Goal: Information Seeking & Learning: Compare options

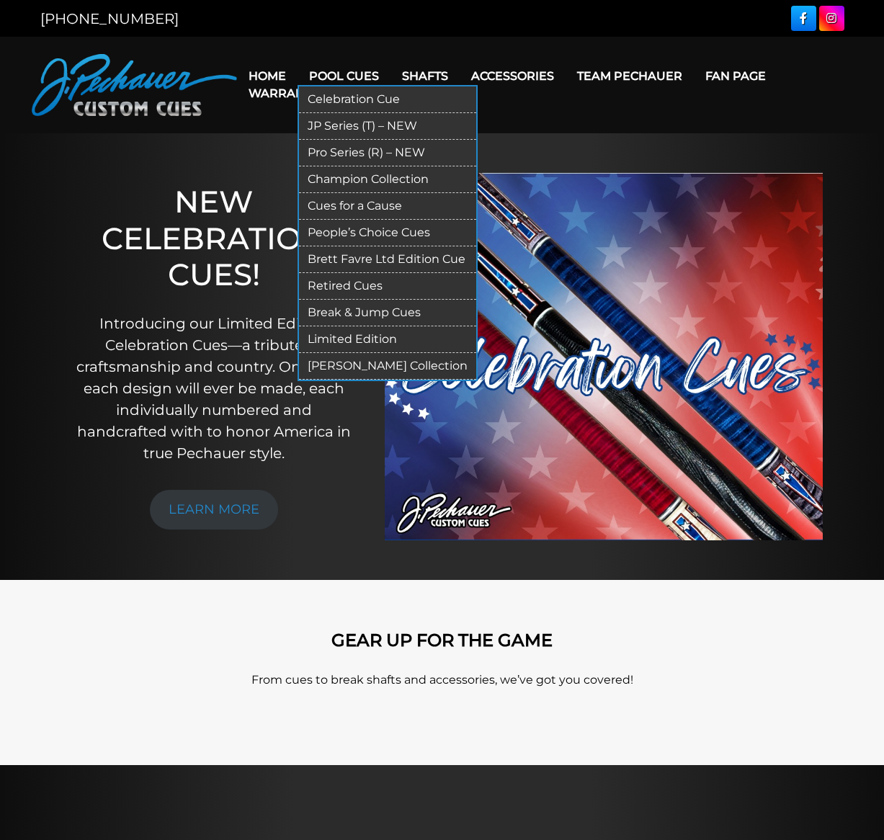
click at [368, 126] on link "JP Series (T) – NEW" at bounding box center [387, 126] width 177 height 27
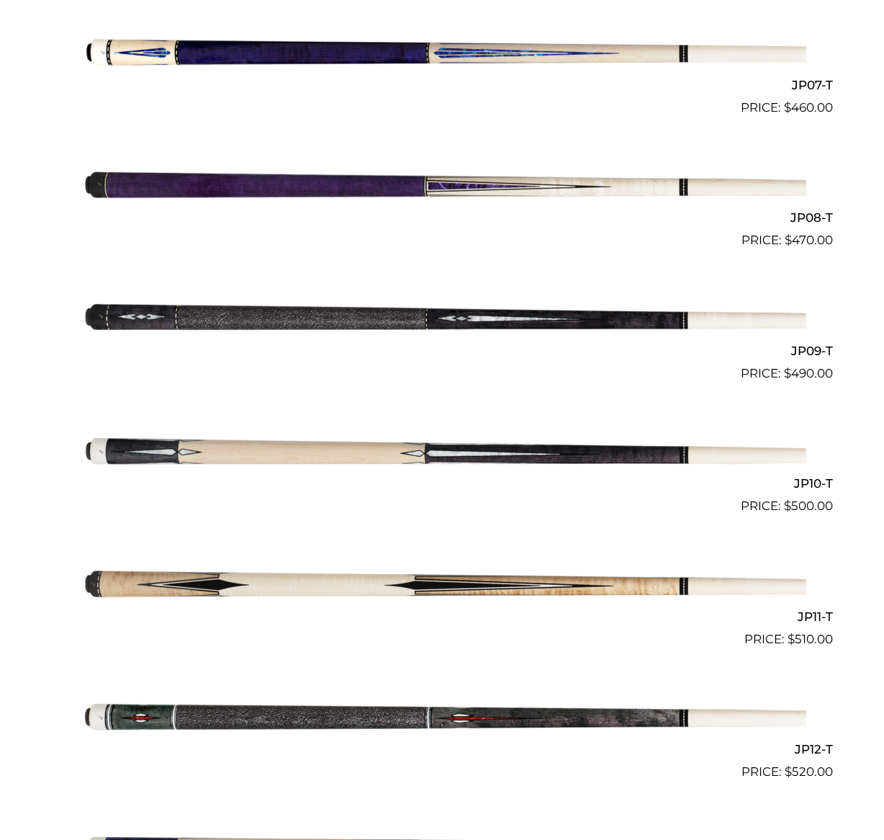
scroll to position [1261, 0]
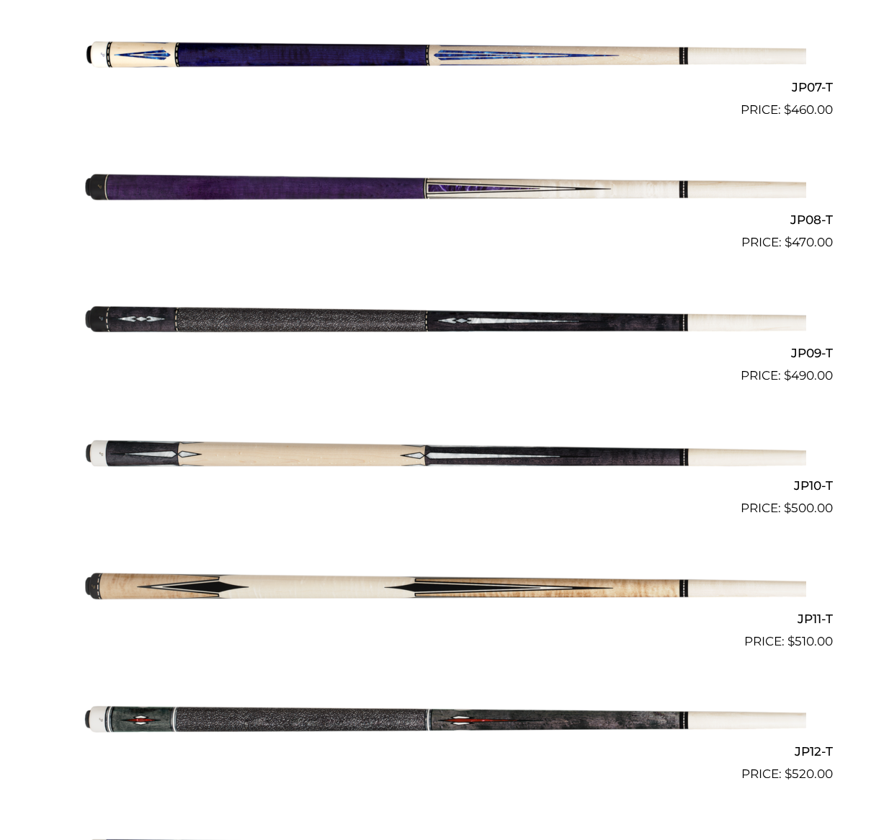
click at [474, 315] on img at bounding box center [443, 318] width 728 height 121
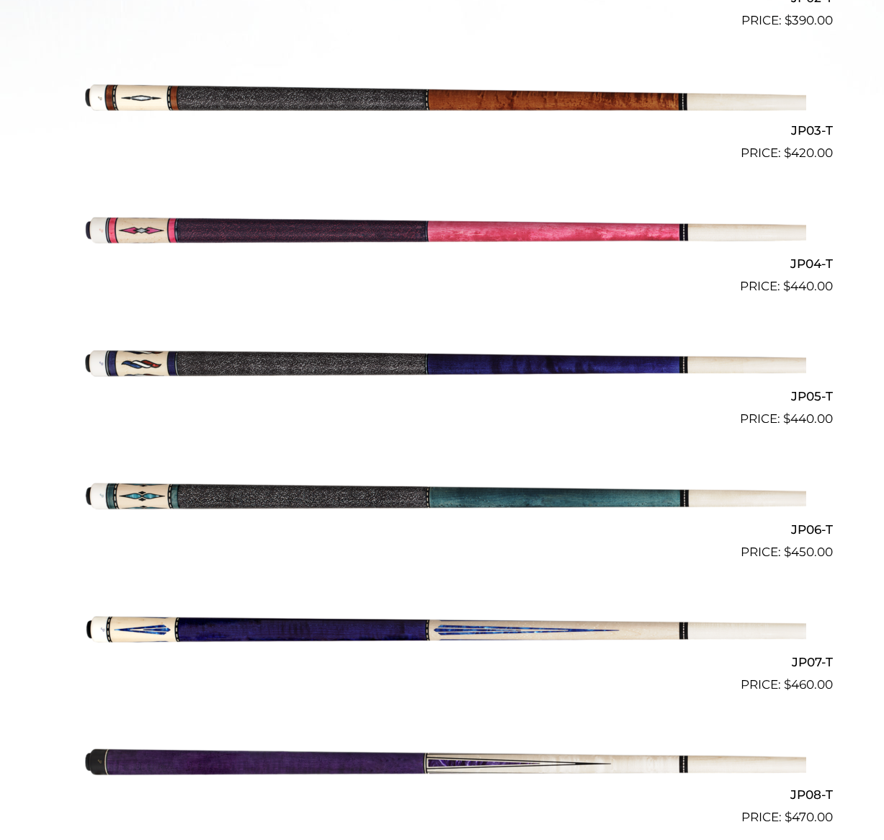
scroll to position [685, 0]
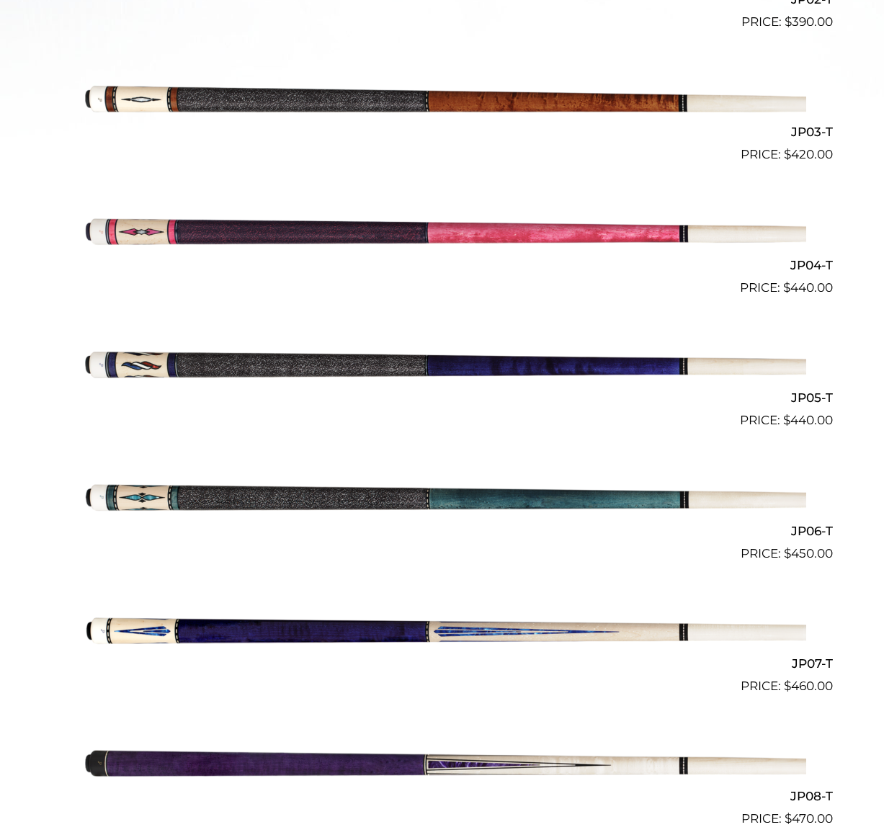
click at [232, 494] on img at bounding box center [443, 496] width 728 height 121
click at [236, 361] on img at bounding box center [443, 363] width 728 height 121
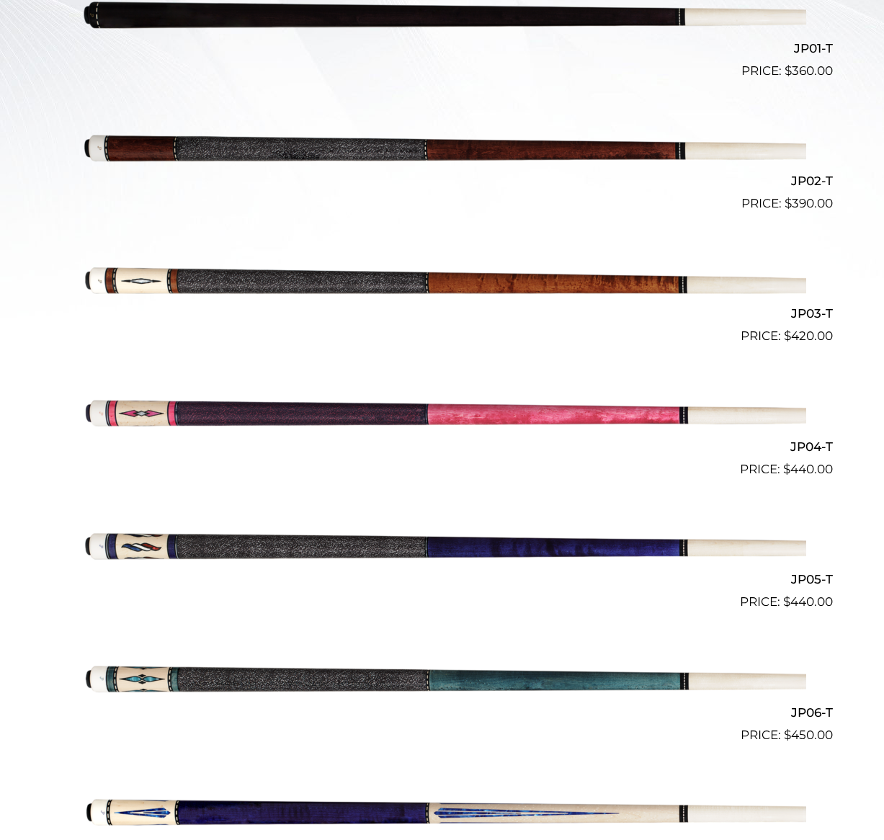
scroll to position [497, 0]
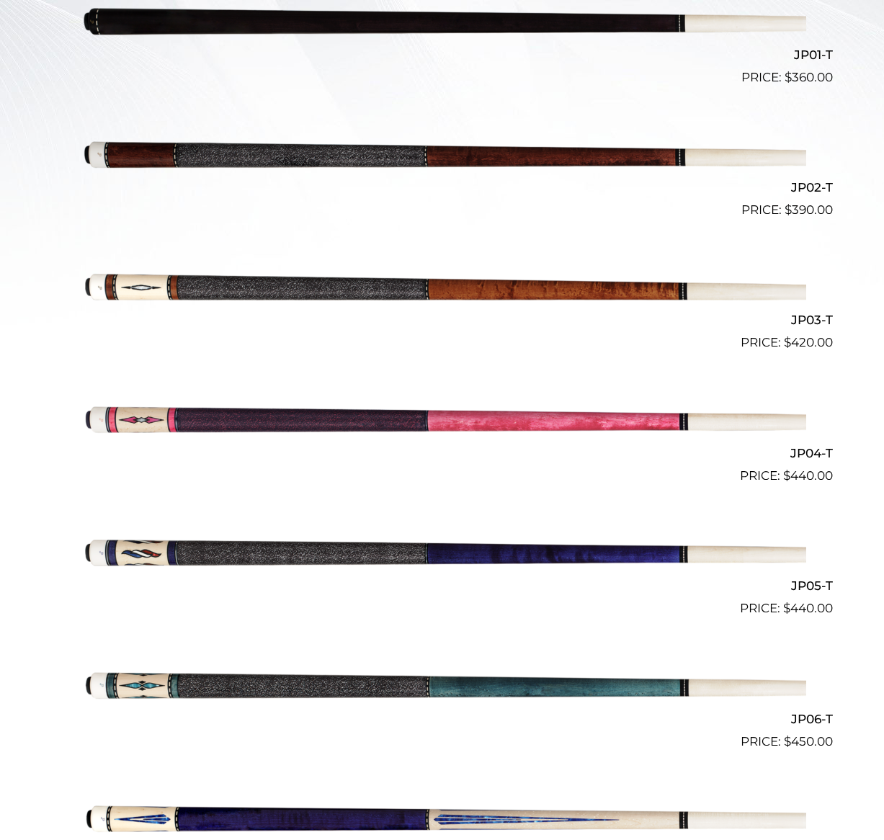
click at [444, 285] on img at bounding box center [443, 286] width 728 height 121
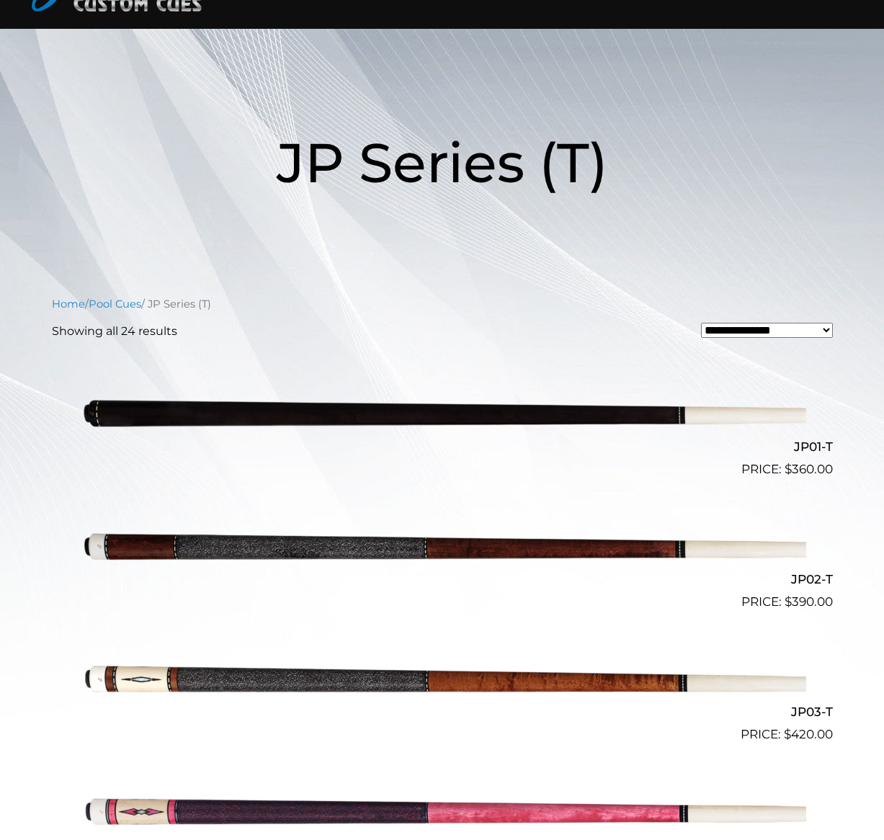
scroll to position [0, 0]
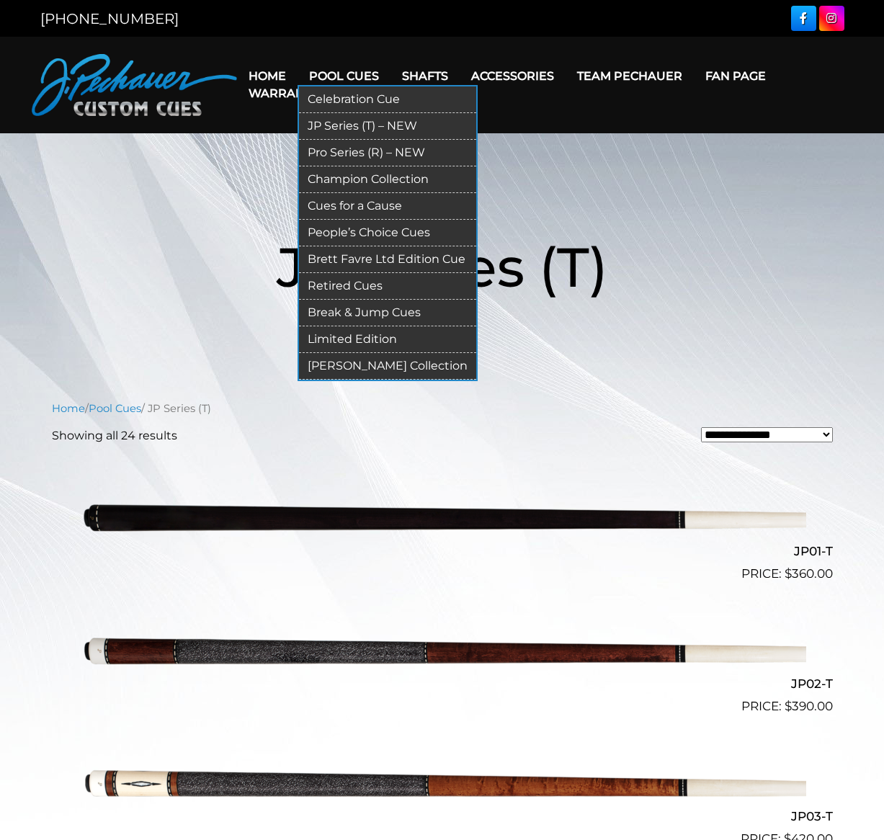
click at [339, 151] on link "Pro Series (R) – NEW" at bounding box center [387, 153] width 177 height 27
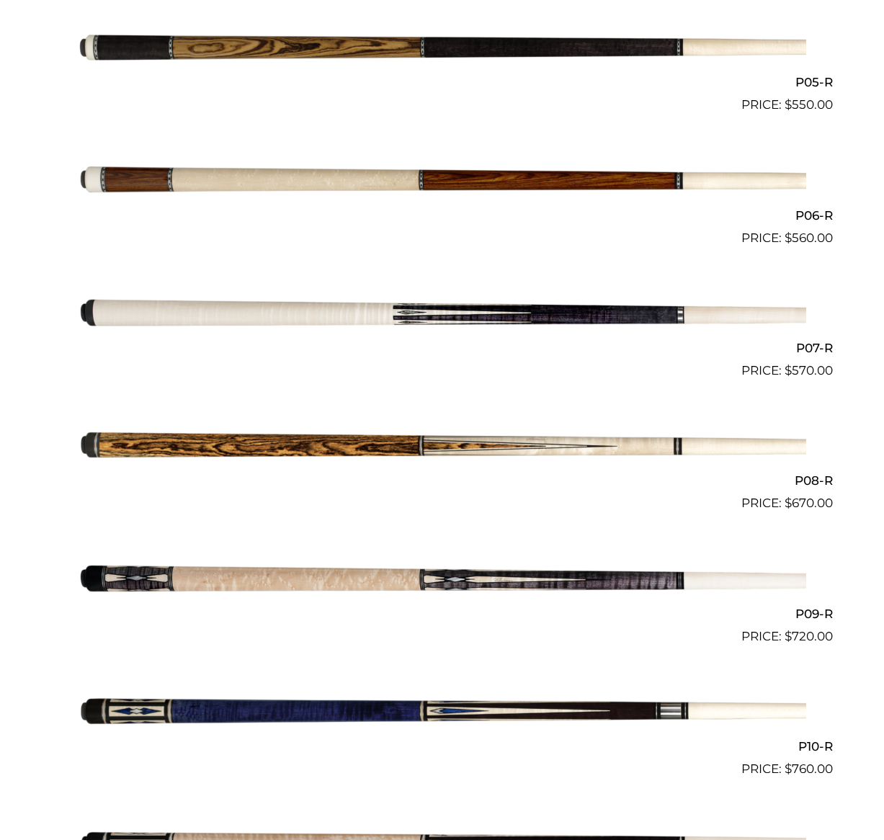
scroll to position [1009, 0]
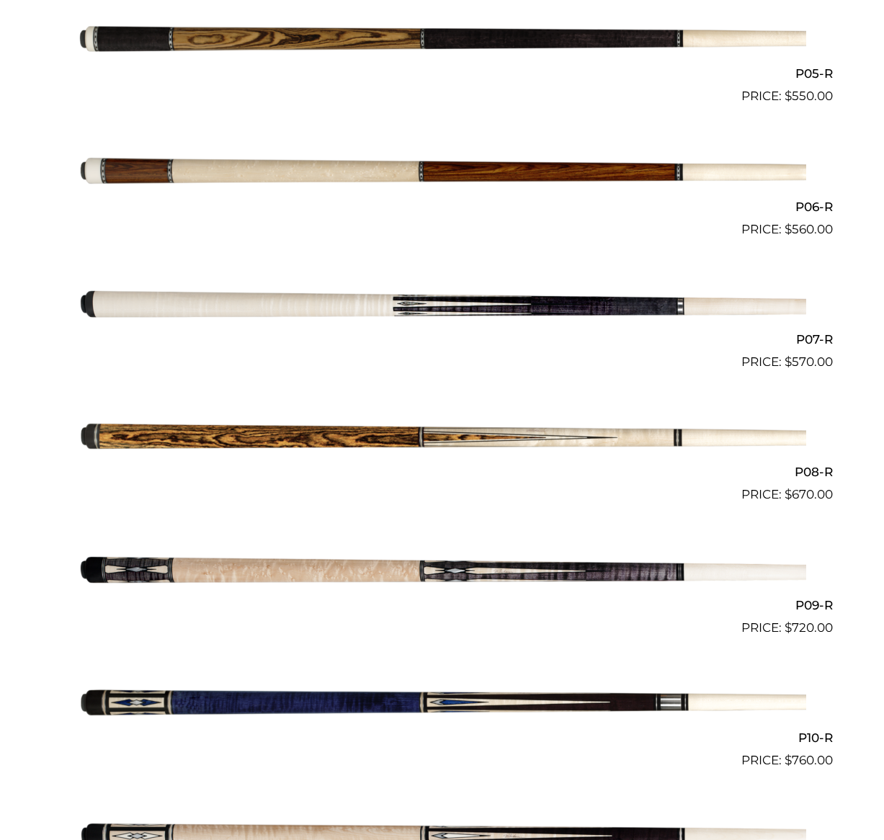
click at [326, 568] on img at bounding box center [443, 570] width 728 height 121
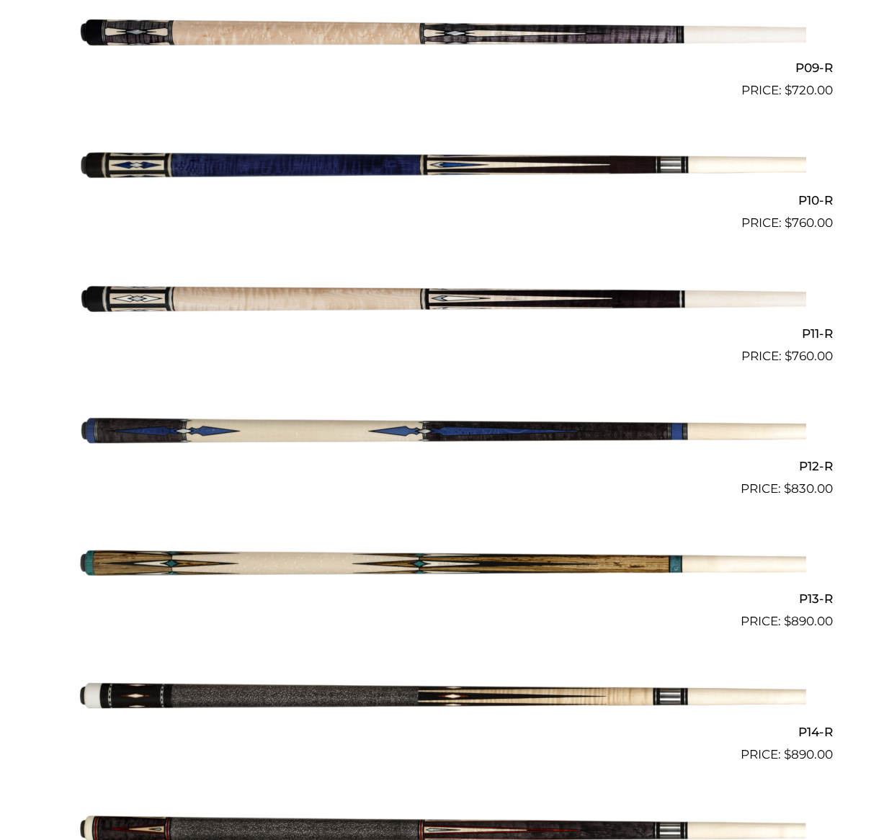
scroll to position [1549, 0]
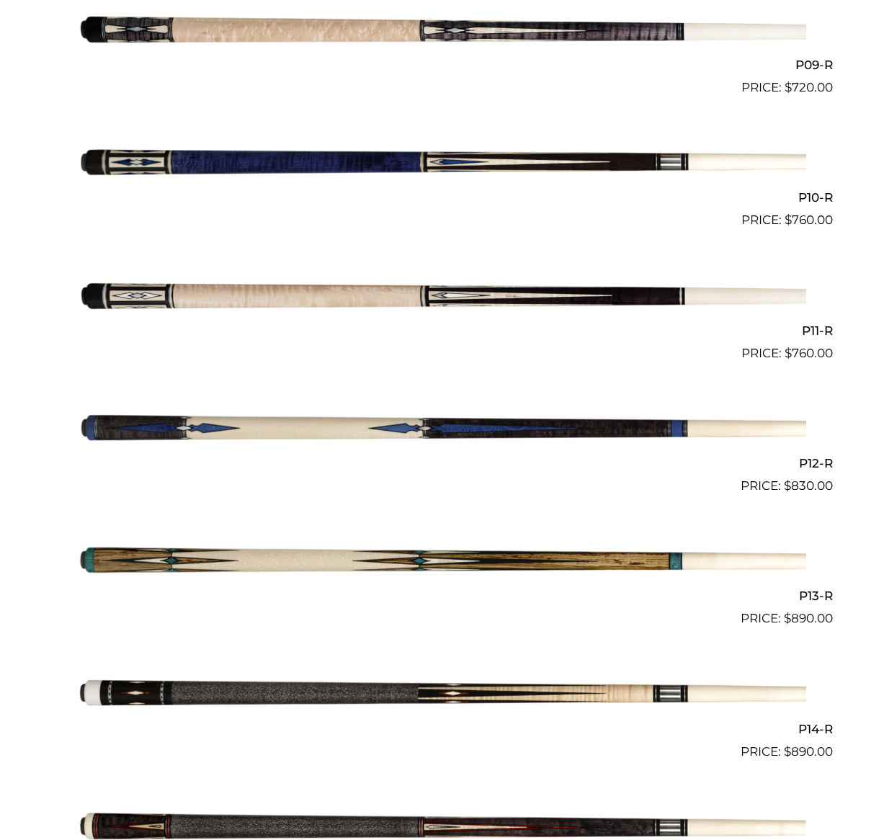
click at [413, 551] on img at bounding box center [443, 562] width 728 height 121
click at [360, 422] on img at bounding box center [443, 429] width 728 height 121
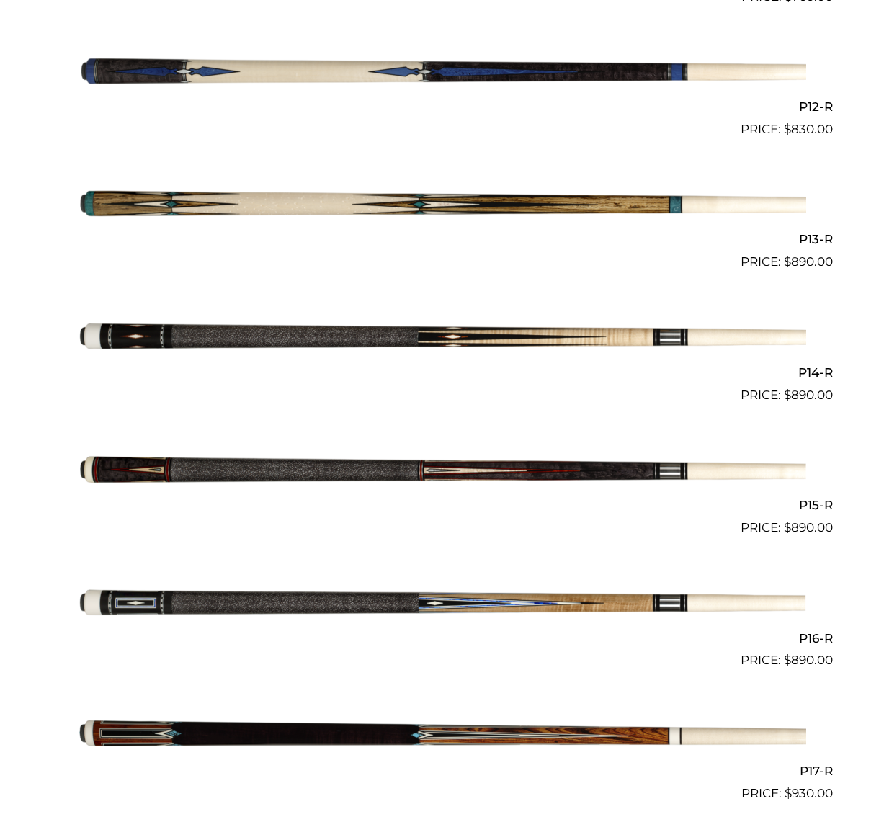
scroll to position [1910, 0]
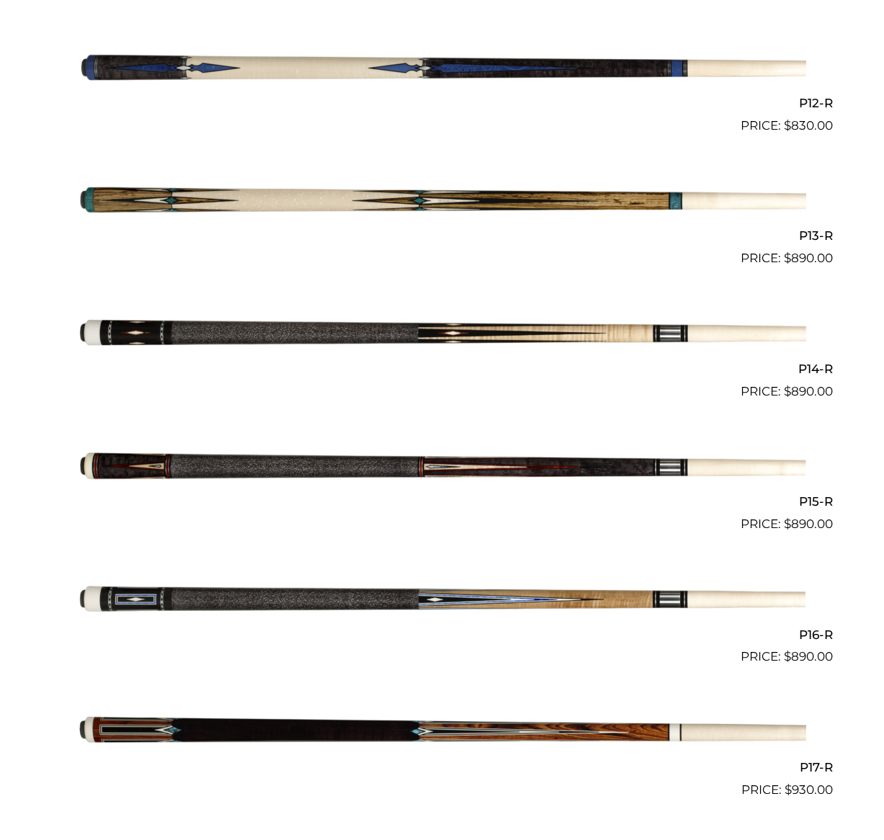
click at [437, 456] on img at bounding box center [443, 467] width 728 height 121
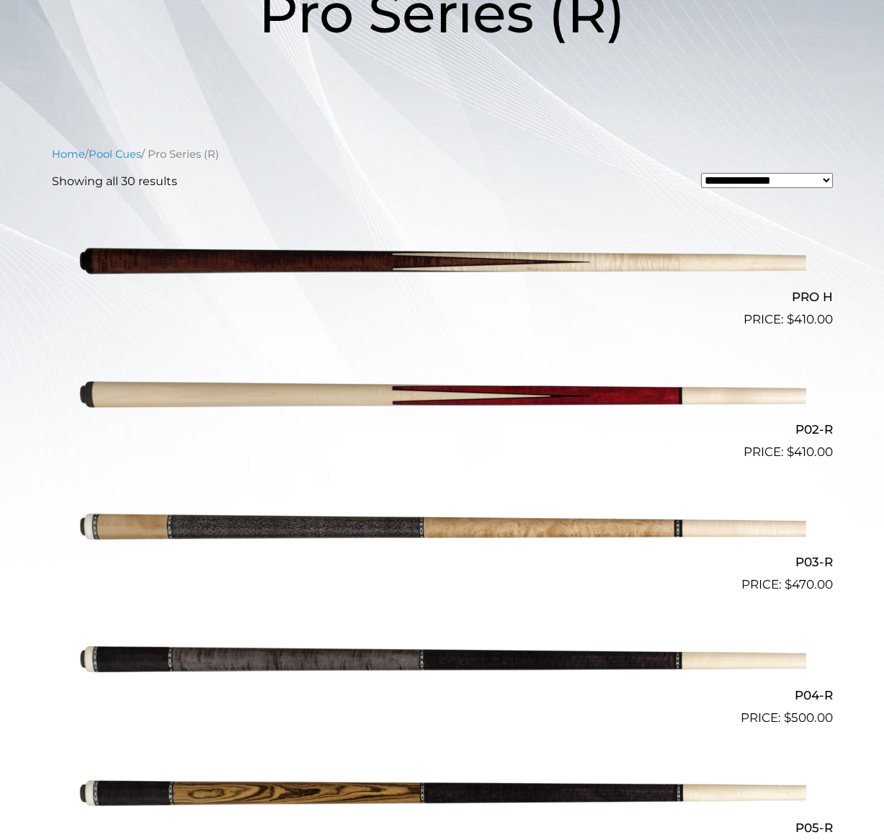
scroll to position [234, 0]
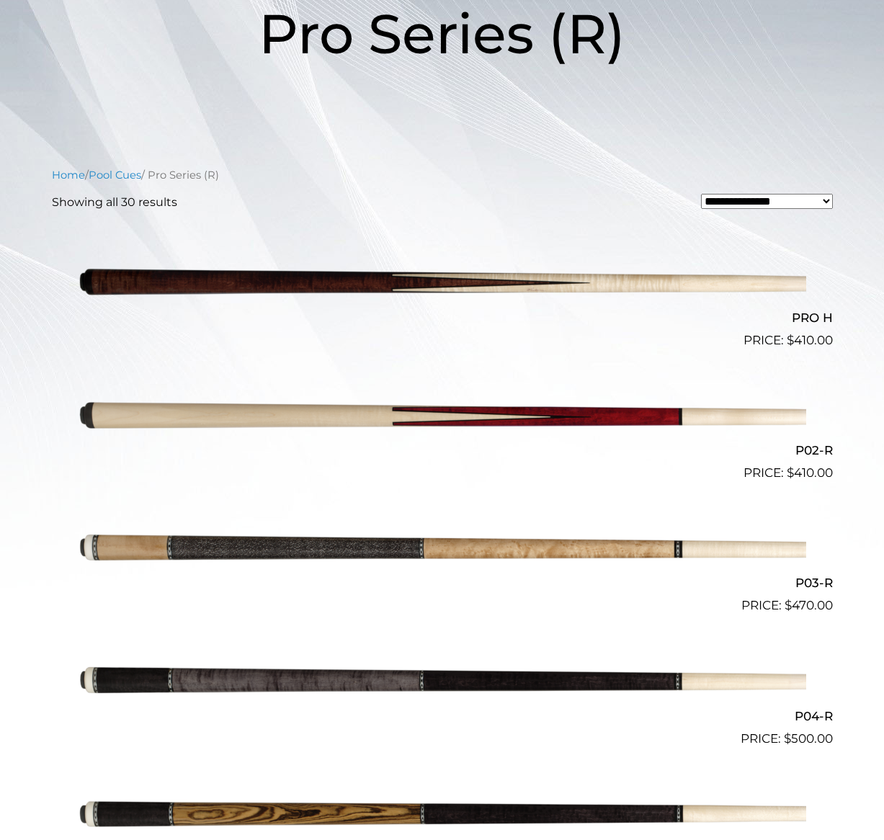
click at [221, 282] on img at bounding box center [443, 283] width 728 height 121
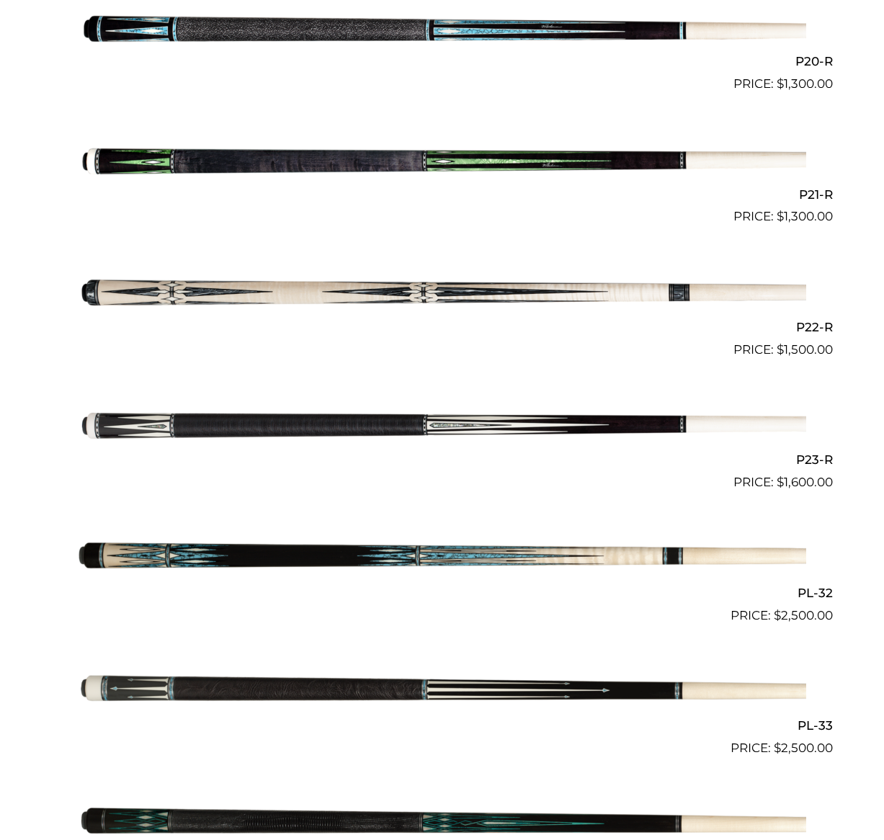
click at [352, 537] on img at bounding box center [443, 558] width 728 height 121
